Goal: Information Seeking & Learning: Check status

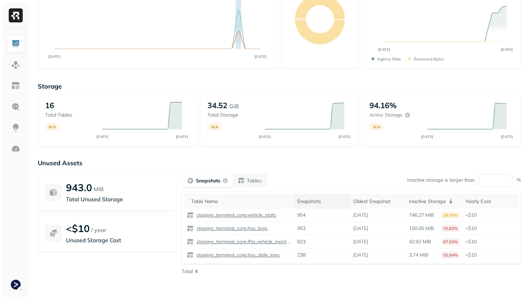
scroll to position [89, 0]
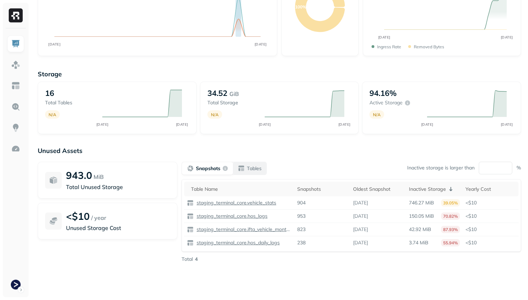
click at [259, 172] on button "Tables" at bounding box center [250, 168] width 34 height 13
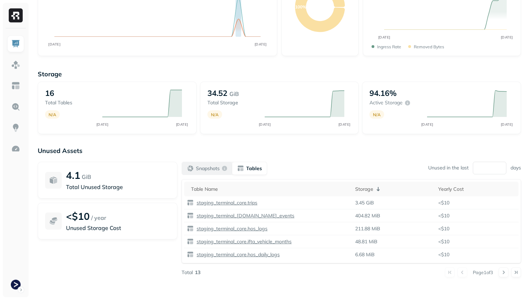
click at [207, 165] on p "Snapshots" at bounding box center [208, 168] width 24 height 7
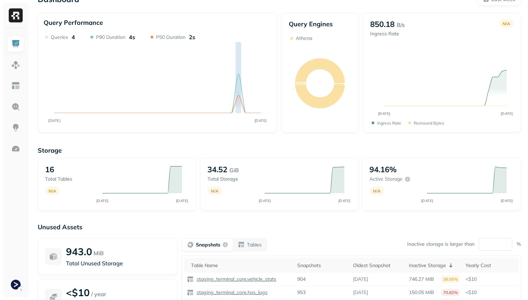
scroll to position [0, 0]
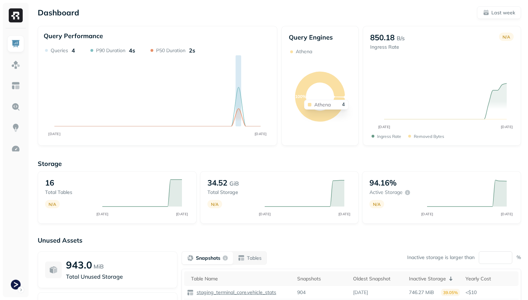
click at [332, 82] on icon at bounding box center [320, 97] width 50 height 50
drag, startPoint x: 317, startPoint y: 54, endPoint x: 295, endPoint y: 52, distance: 22.2
click at [295, 52] on div "Athena" at bounding box center [320, 51] width 63 height 7
click at [303, 54] on p "Athena" at bounding box center [304, 51] width 16 height 7
click at [303, 52] on p "Athena" at bounding box center [304, 51] width 16 height 7
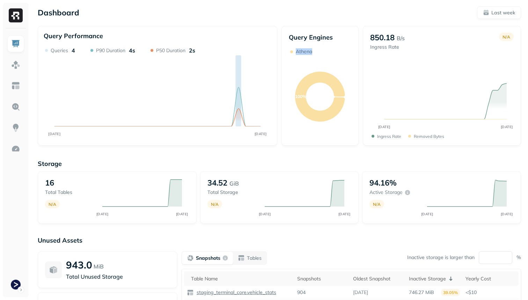
click at [303, 52] on p "Athena" at bounding box center [304, 51] width 16 height 7
click at [303, 62] on icon "100%" at bounding box center [320, 96] width 63 height 83
click at [11, 65] on img at bounding box center [15, 64] width 9 height 9
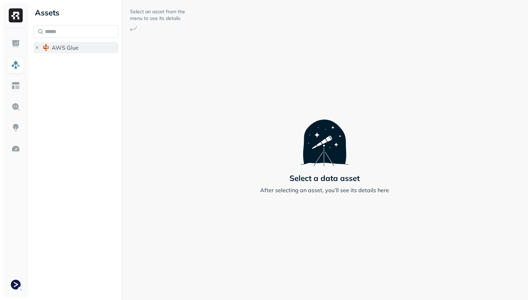
click at [39, 46] on icon "button" at bounding box center [37, 47] width 7 height 7
click at [73, 55] on ul "staging_terminal_core staging_terminal_view" at bounding box center [78, 69] width 82 height 28
click at [73, 60] on span "staging_terminal_core" at bounding box center [88, 60] width 58 height 7
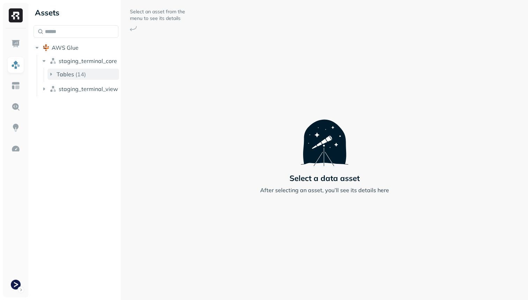
click at [77, 74] on p "( 14 )" at bounding box center [80, 74] width 10 height 7
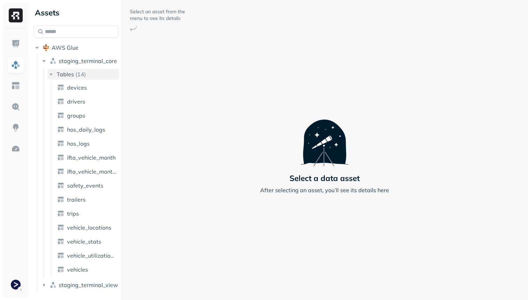
click at [52, 74] on icon "button" at bounding box center [51, 74] width 3 height 2
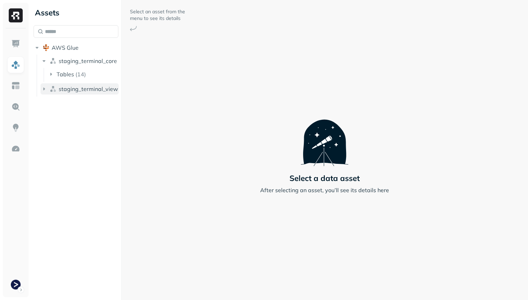
click at [65, 85] on button "staging_terminal_view" at bounding box center [80, 88] width 78 height 11
click at [59, 100] on span "Tables" at bounding box center [65, 102] width 17 height 7
click at [73, 113] on span "analyzer_metrics" at bounding box center [89, 115] width 45 height 7
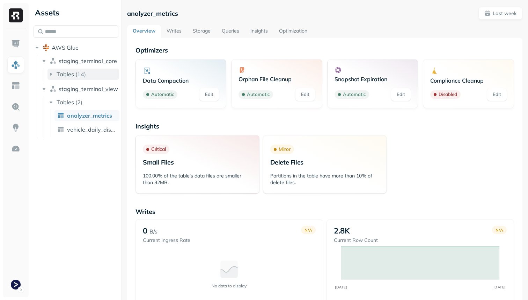
click at [56, 72] on button "Tables ( 14 )" at bounding box center [84, 74] width 72 height 11
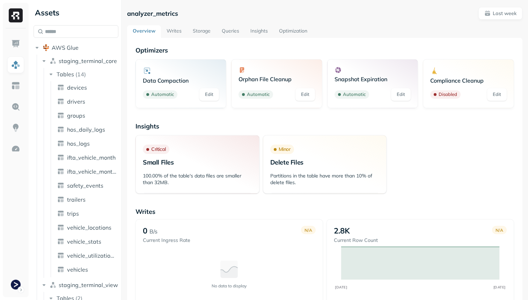
scroll to position [37, 0]
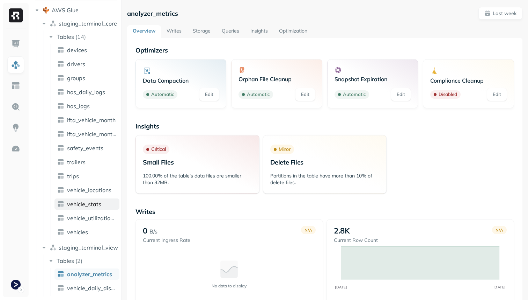
click at [83, 202] on span "vehicle_stats" at bounding box center [84, 203] width 34 height 7
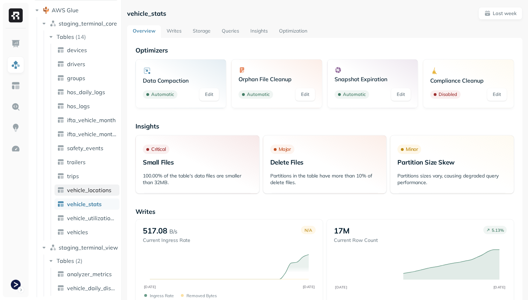
click at [82, 192] on span "vehicle_locations" at bounding box center [89, 189] width 44 height 7
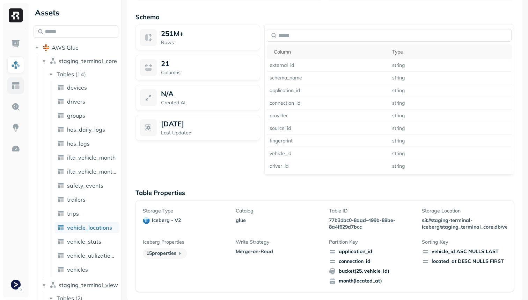
click at [16, 87] on img at bounding box center [15, 85] width 9 height 9
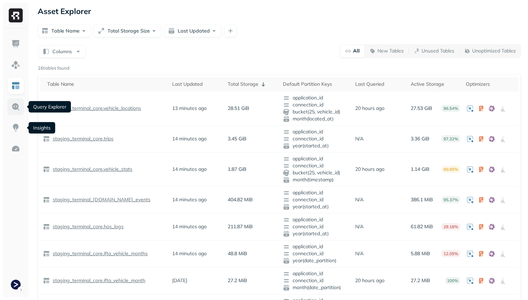
click at [14, 111] on img at bounding box center [15, 106] width 9 height 9
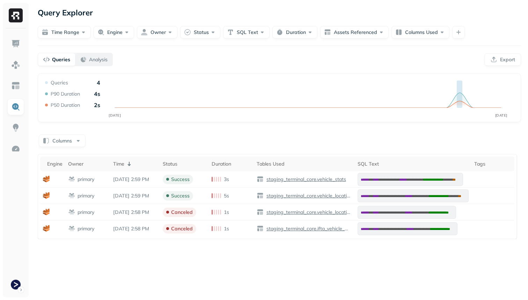
click at [100, 59] on p "Analysis" at bounding box center [98, 59] width 19 height 7
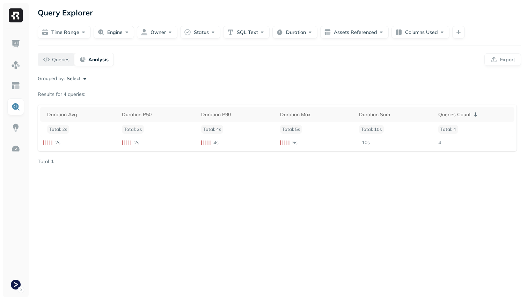
click at [60, 57] on p "Queries" at bounding box center [60, 59] width 17 height 7
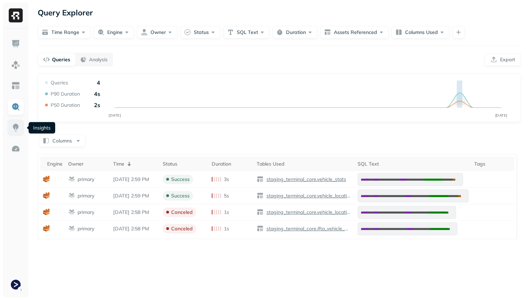
click at [15, 124] on img at bounding box center [15, 127] width 9 height 9
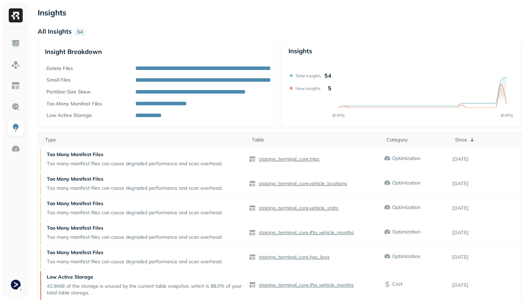
click at [11, 34] on div at bounding box center [16, 162] width 26 height 268
click at [12, 40] on img at bounding box center [15, 43] width 9 height 9
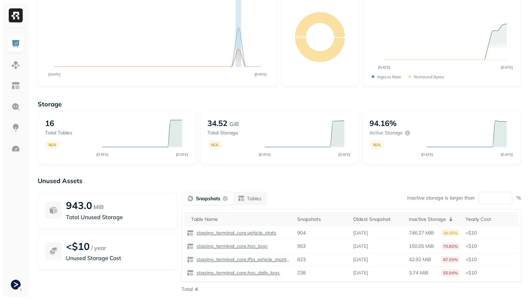
scroll to position [89, 0]
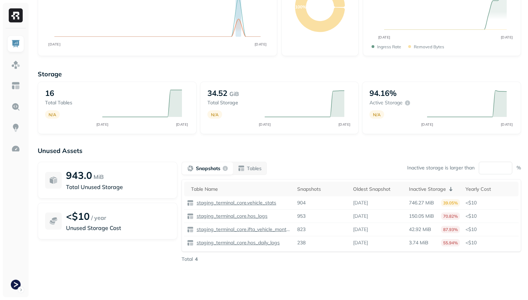
click at [130, 181] on div "943.0 MiB Total Unused Storage" at bounding box center [118, 180] width 104 height 22
click at [110, 188] on p "Total Unused Storage" at bounding box center [118, 186] width 104 height 8
click at [131, 229] on p "Unused Storage Cost" at bounding box center [118, 227] width 104 height 8
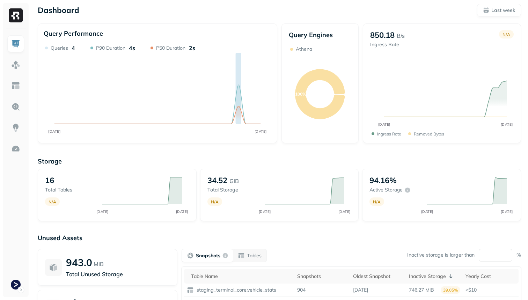
scroll to position [0, 0]
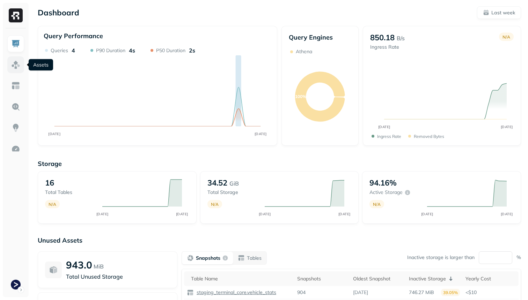
click at [15, 64] on img at bounding box center [15, 64] width 9 height 9
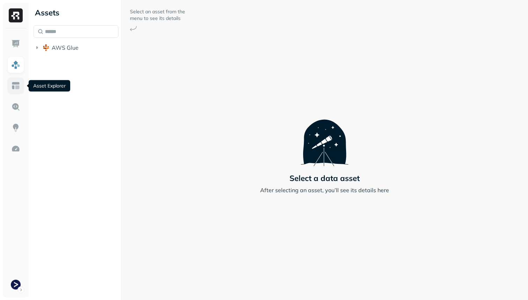
click at [15, 84] on img at bounding box center [15, 85] width 9 height 9
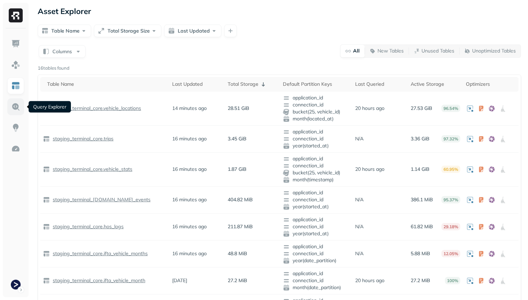
click at [15, 102] on img at bounding box center [15, 106] width 9 height 9
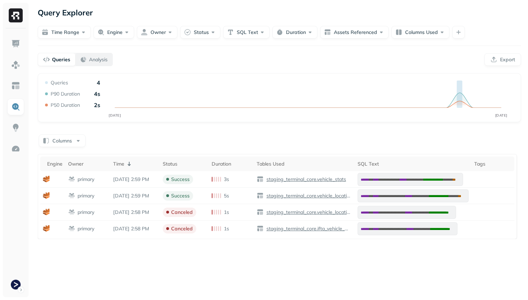
click at [92, 59] on p "Analysis" at bounding box center [98, 59] width 19 height 7
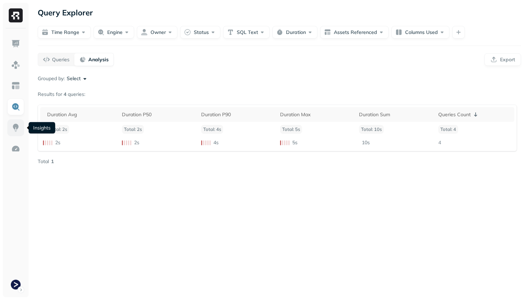
click at [19, 125] on img at bounding box center [15, 127] width 9 height 9
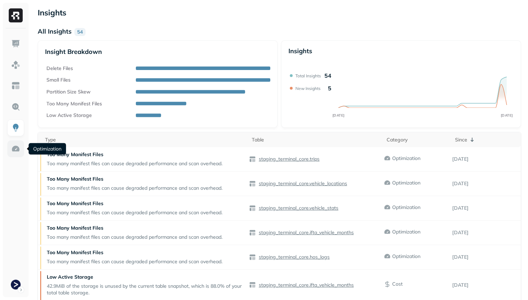
click at [14, 147] on img at bounding box center [15, 148] width 9 height 9
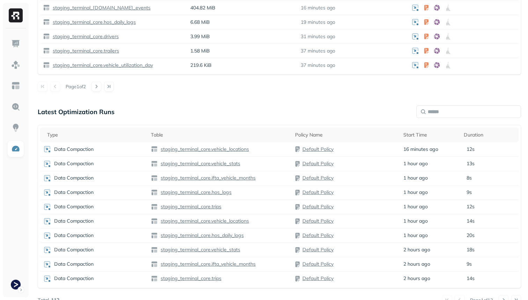
scroll to position [342, 0]
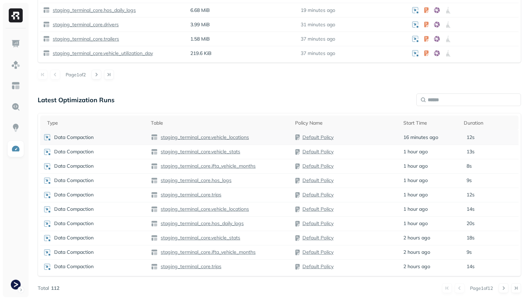
click at [365, 135] on div "Default Policy" at bounding box center [346, 137] width 102 height 7
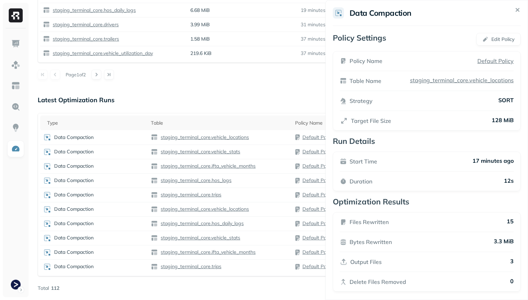
scroll to position [5, 0]
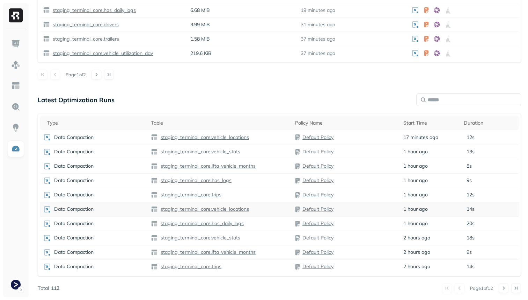
click at [264, 207] on div "staging_terminal_core.vehicle_locations" at bounding box center [220, 209] width 139 height 7
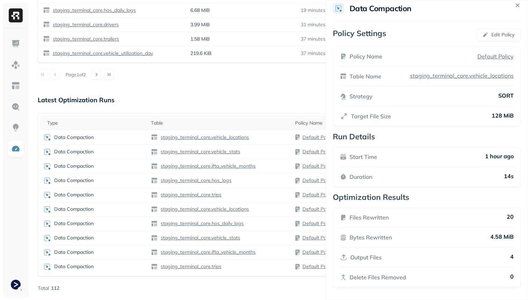
click at [262, 221] on div "staging_terminal_core.hos_daily_logs" at bounding box center [220, 223] width 139 height 7
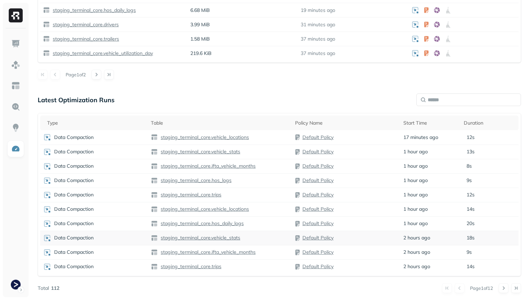
click at [263, 239] on div "staging_terminal_core.vehicle_stats" at bounding box center [220, 237] width 139 height 7
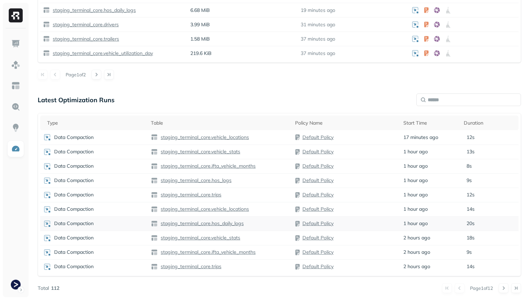
click at [263, 223] on div "staging_terminal_core.hos_daily_logs" at bounding box center [220, 223] width 139 height 7
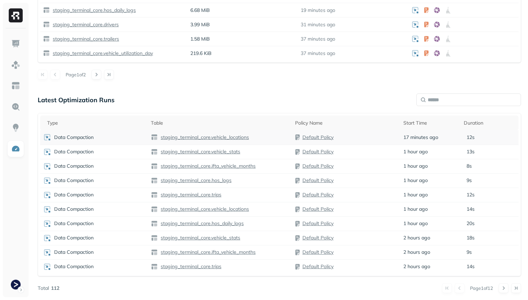
click at [264, 139] on div "staging_terminal_core.vehicle_locations" at bounding box center [220, 137] width 139 height 7
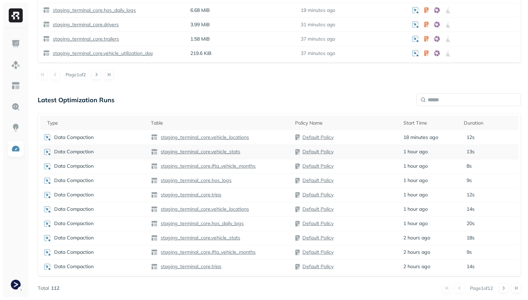
click at [258, 152] on div "staging_terminal_core.vehicle_stats" at bounding box center [220, 151] width 139 height 7
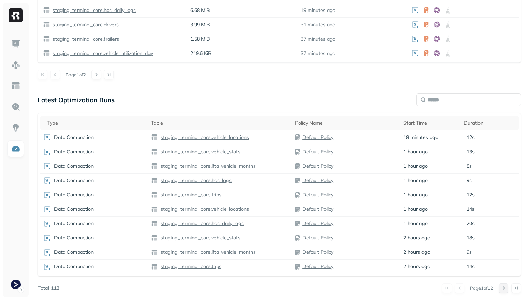
click at [504, 287] on button at bounding box center [504, 288] width 10 height 10
click at [266, 164] on div "staging_terminal_core.vehicle_locations" at bounding box center [220, 166] width 139 height 7
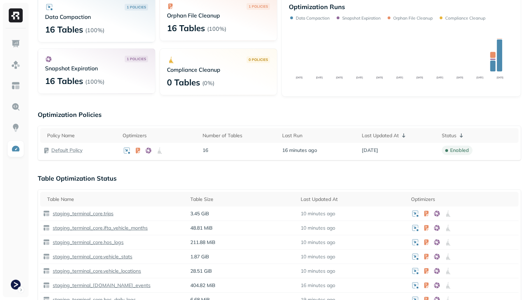
scroll to position [0, 0]
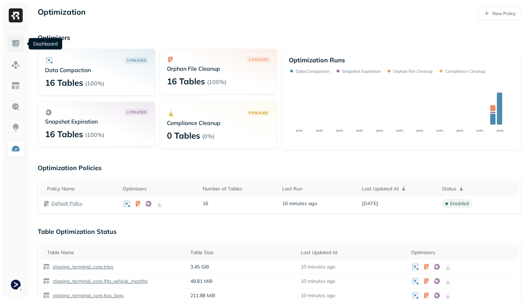
click at [20, 44] on img at bounding box center [15, 43] width 9 height 9
